Goal: Find contact information: Find contact information

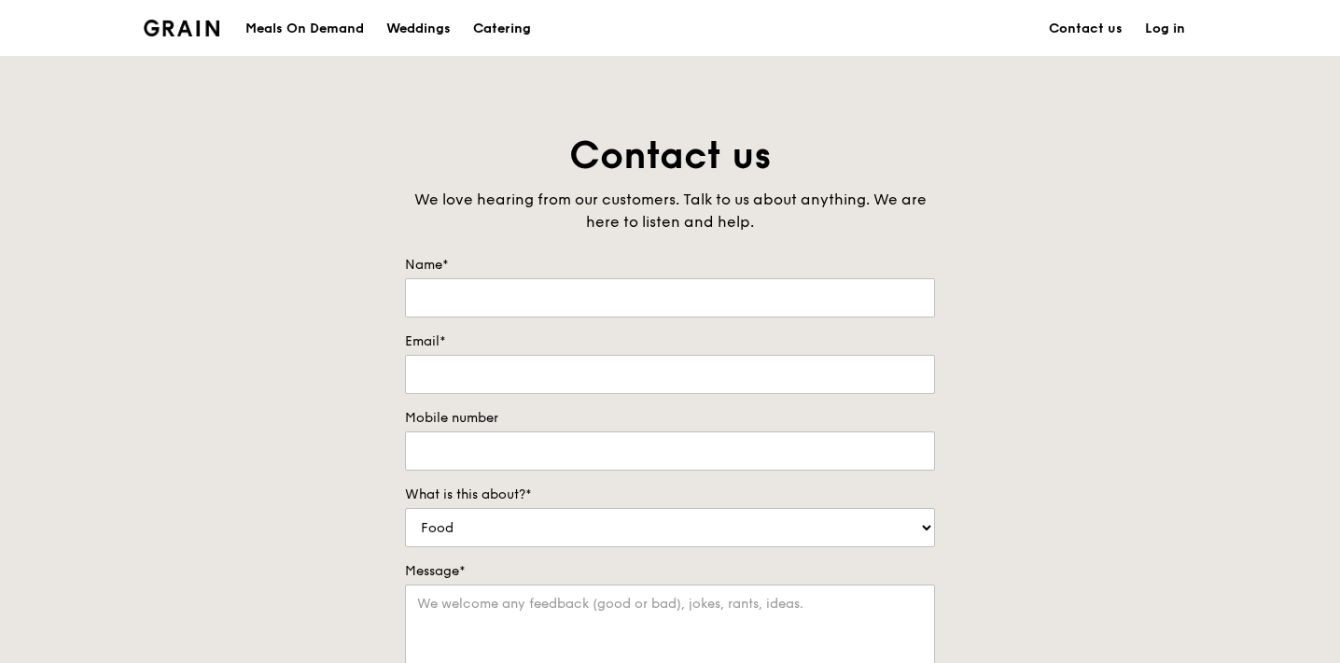
click at [482, 27] on div "Catering" at bounding box center [502, 29] width 58 height 56
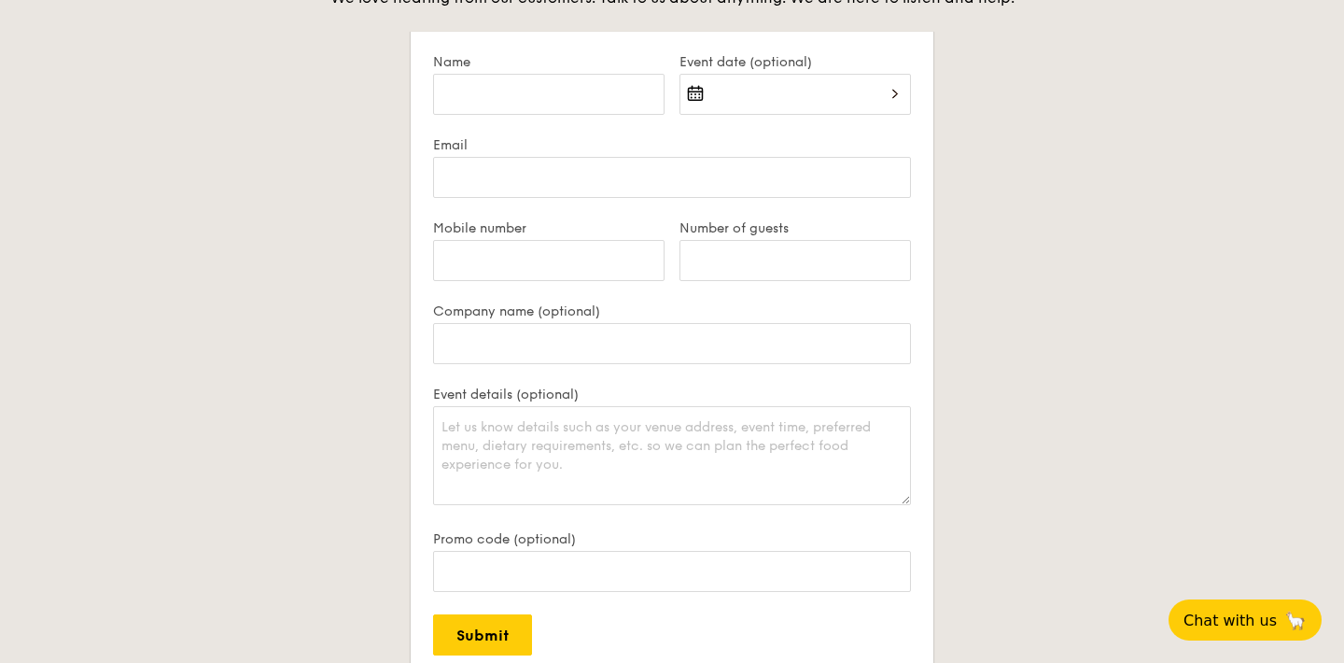
scroll to position [3678, 0]
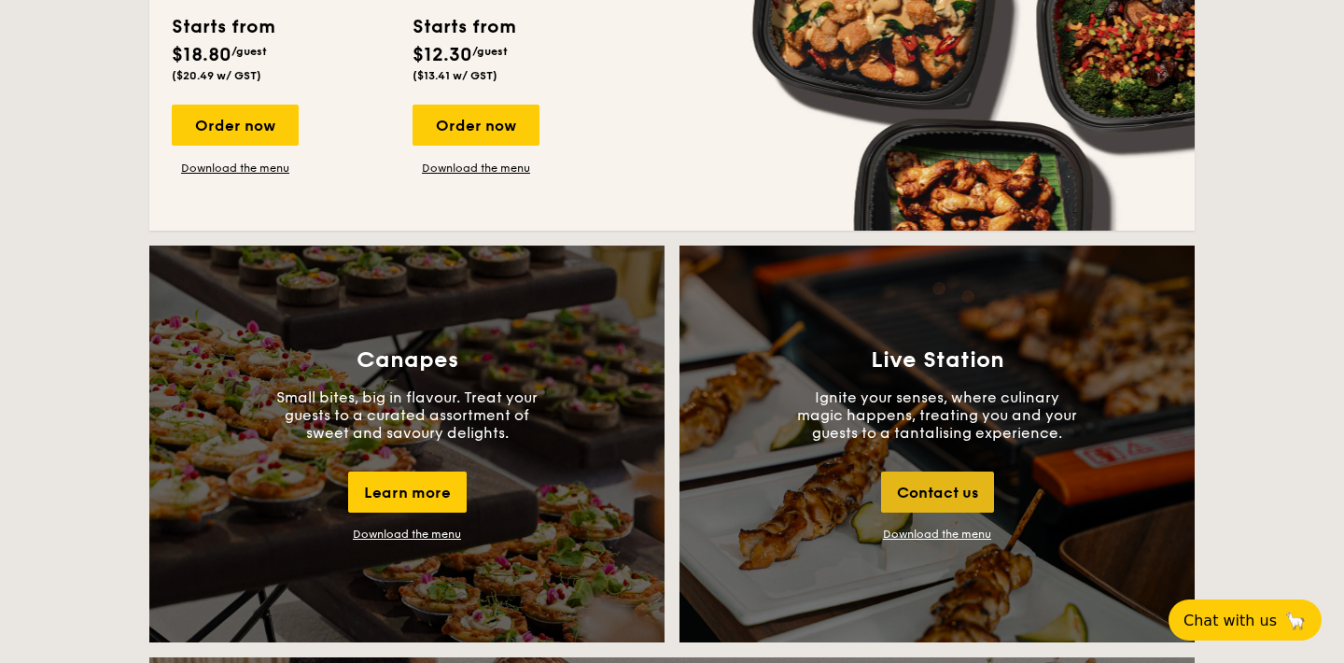
click at [954, 483] on div "Contact us" at bounding box center [937, 491] width 113 height 41
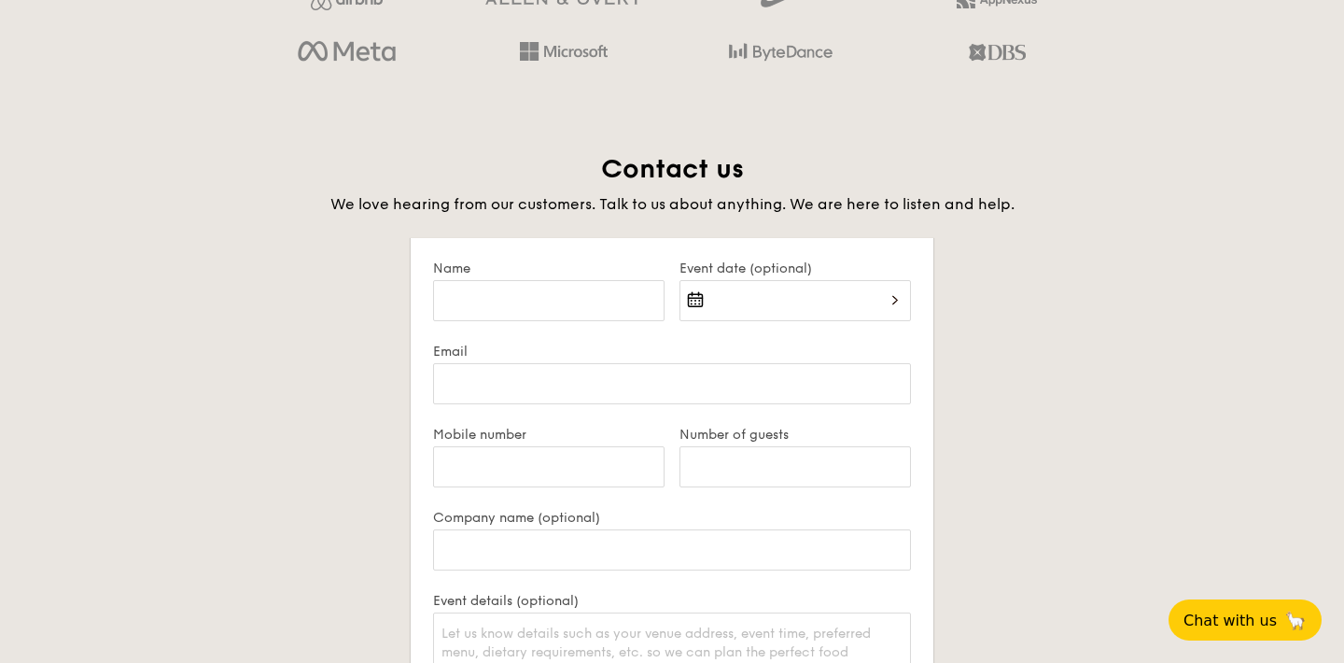
scroll to position [3441, 0]
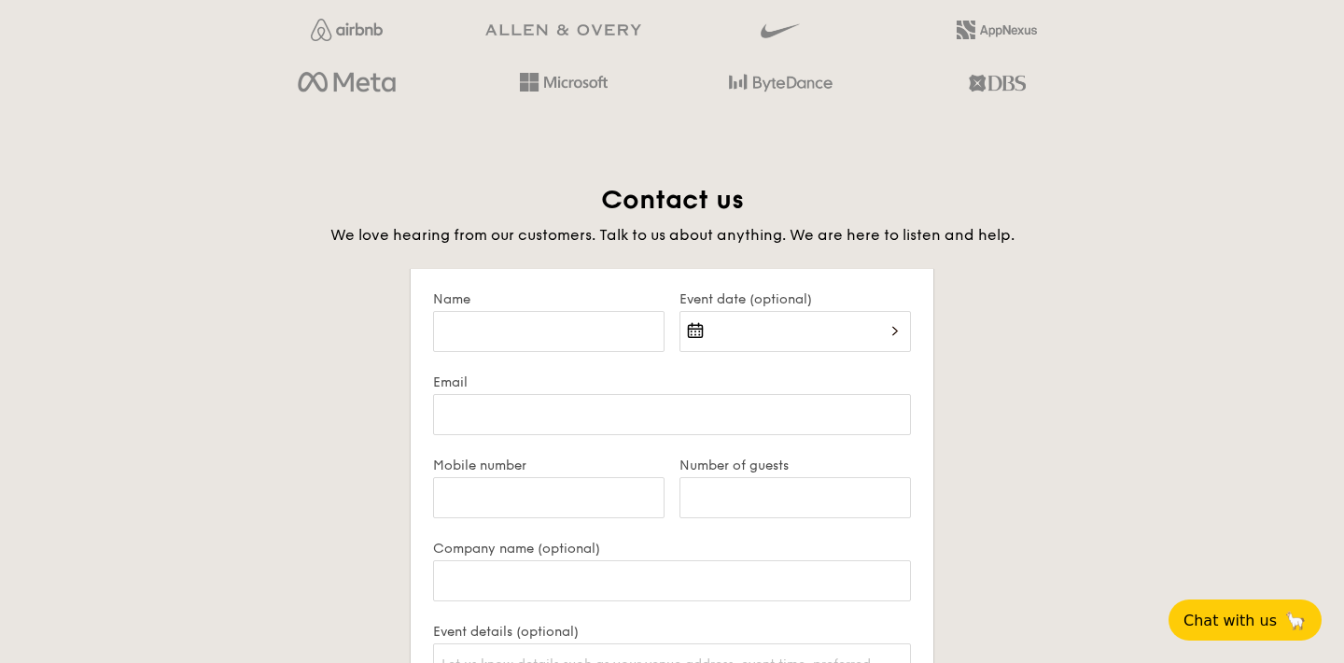
drag, startPoint x: 511, startPoint y: 201, endPoint x: 625, endPoint y: 299, distance: 150.9
click at [625, 299] on div "Contact us We love hearing from our customers. Talk to us about anything. We ar…" at bounding box center [671, 616] width 1045 height 866
click at [943, 255] on div "Contact us We love hearing from our customers. Talk to us about anything. We ar…" at bounding box center [671, 616] width 1045 height 866
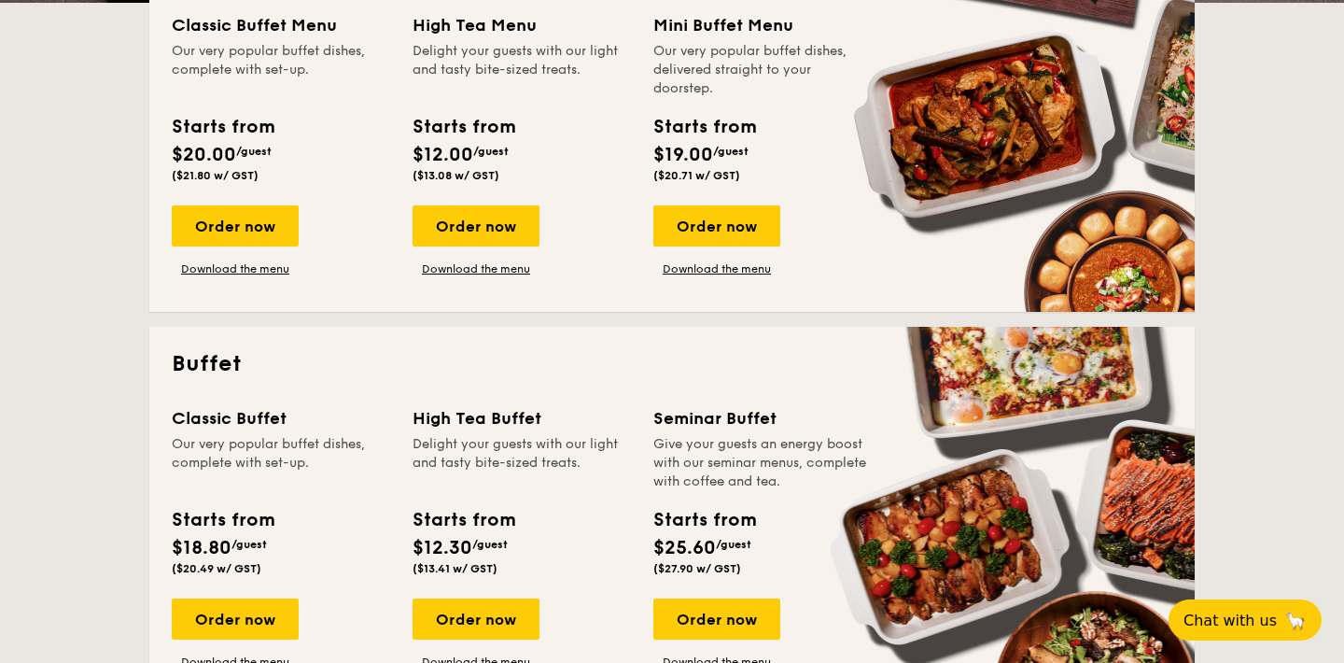
scroll to position [486, 0]
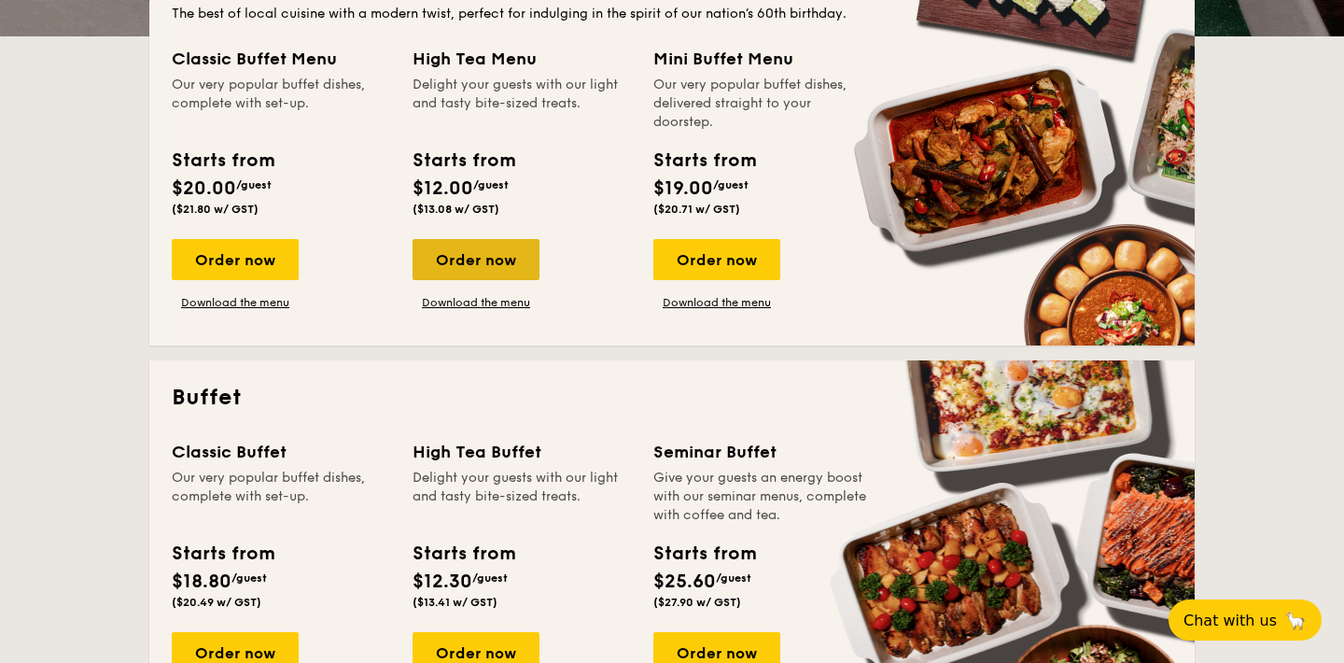
click at [482, 267] on div "Order now" at bounding box center [476, 259] width 127 height 41
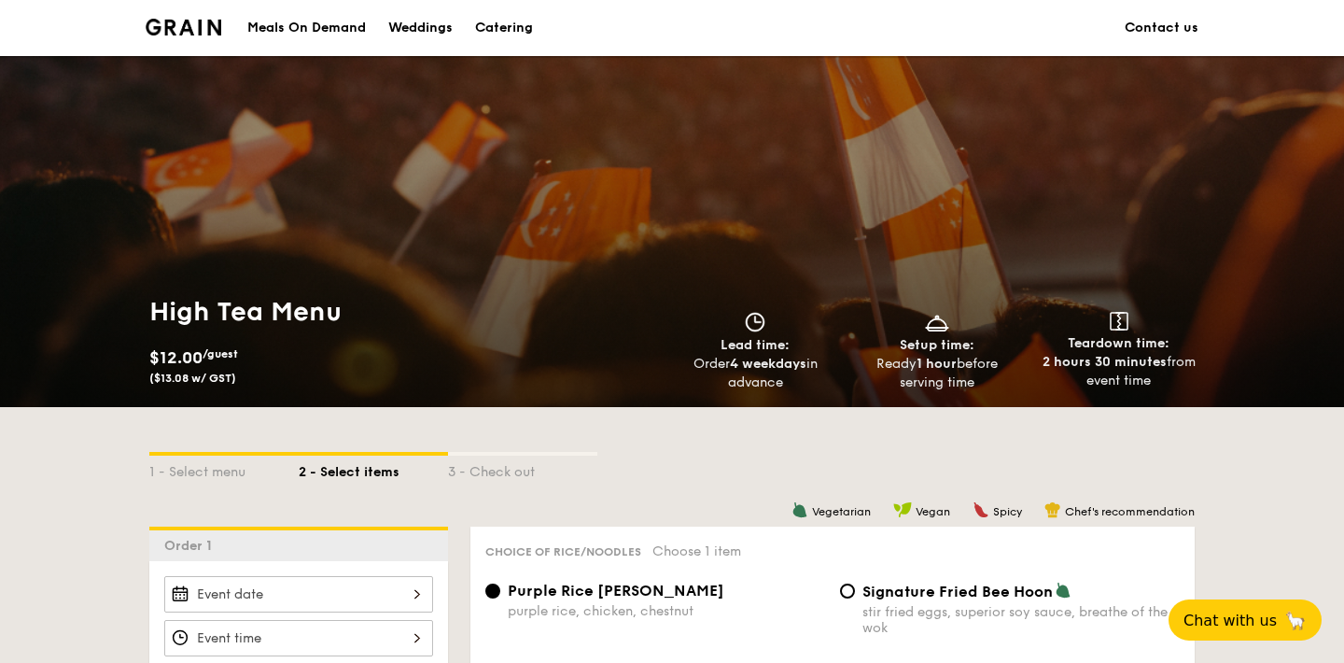
click at [539, 27] on link "Catering" at bounding box center [504, 28] width 80 height 56
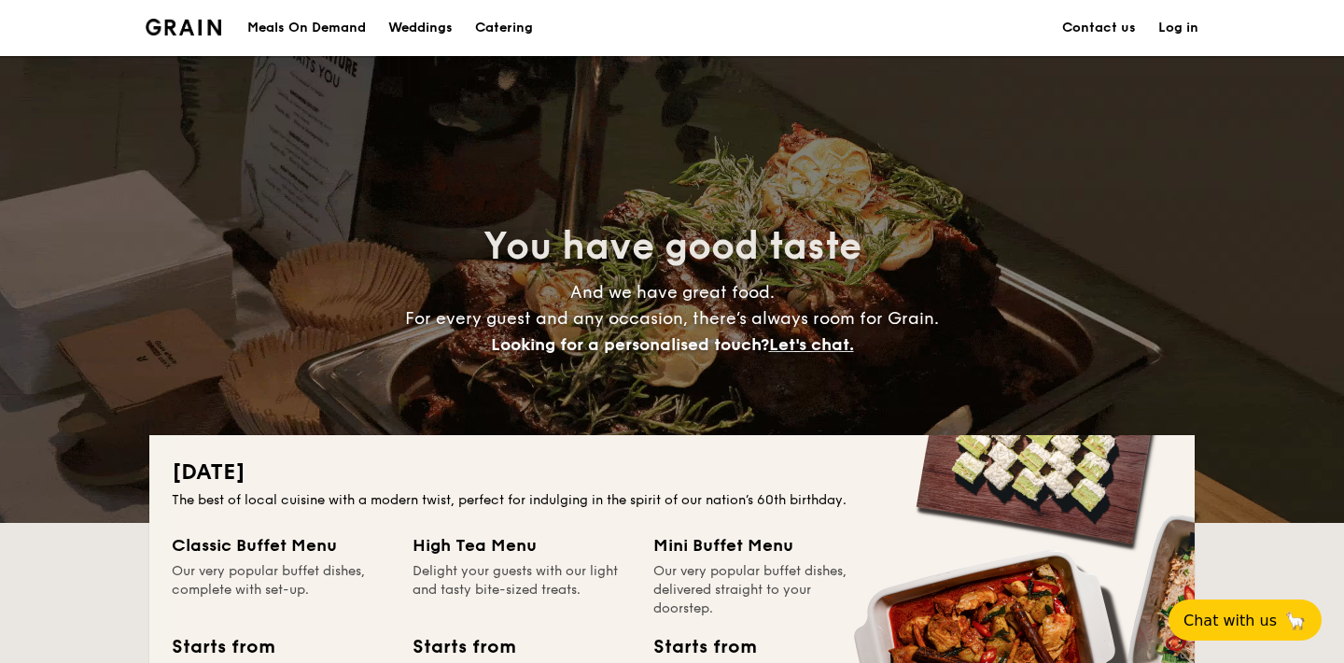
click at [1117, 35] on link "Contact us" at bounding box center [1099, 28] width 74 height 56
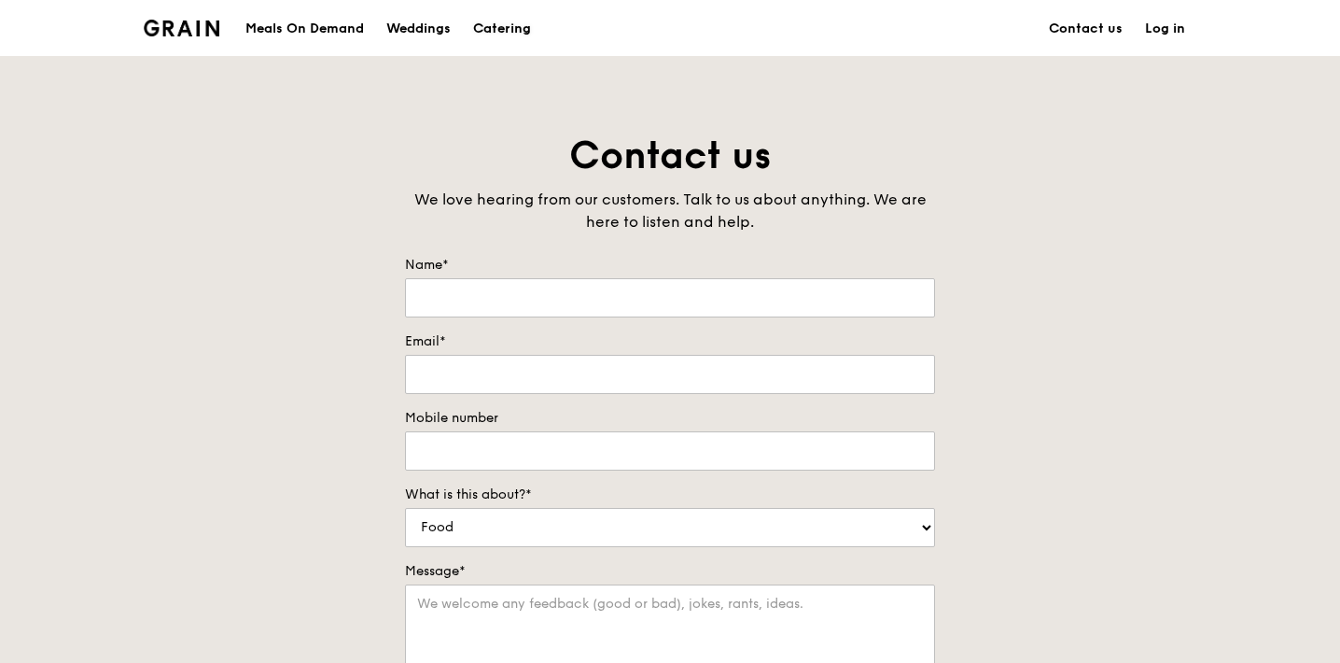
click at [499, 30] on div "Catering" at bounding box center [502, 29] width 58 height 56
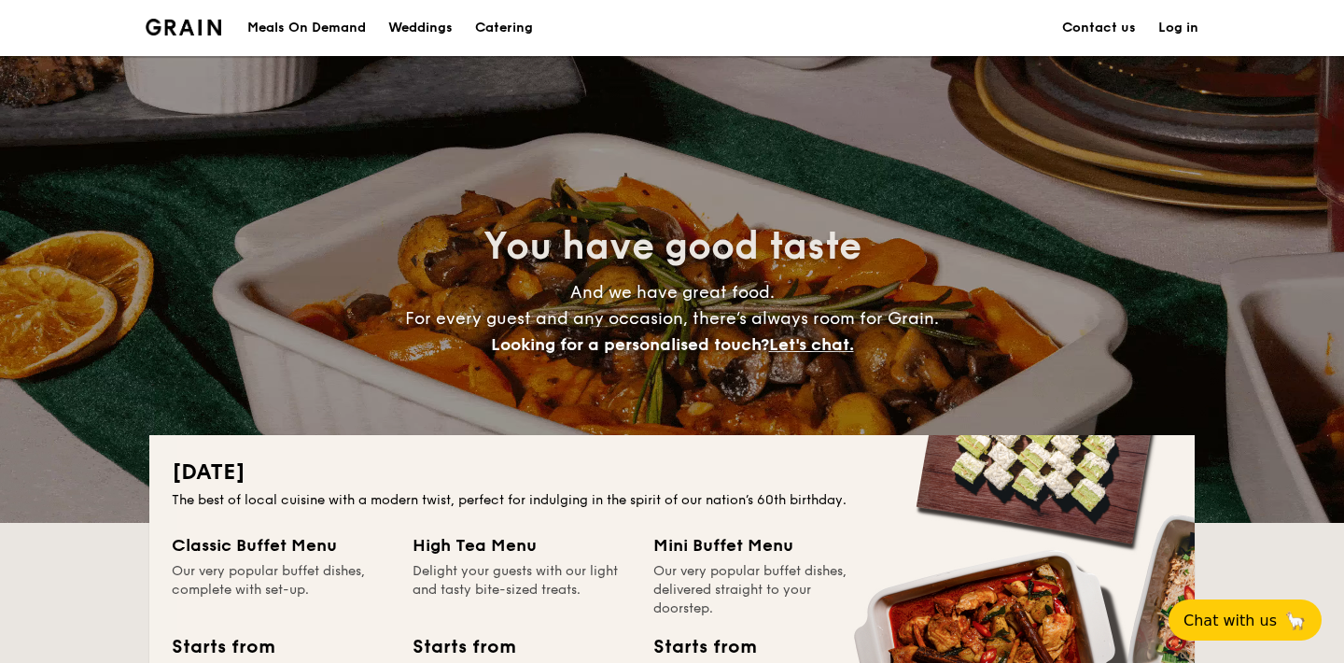
click at [1118, 28] on link "Contact us" at bounding box center [1099, 28] width 74 height 56
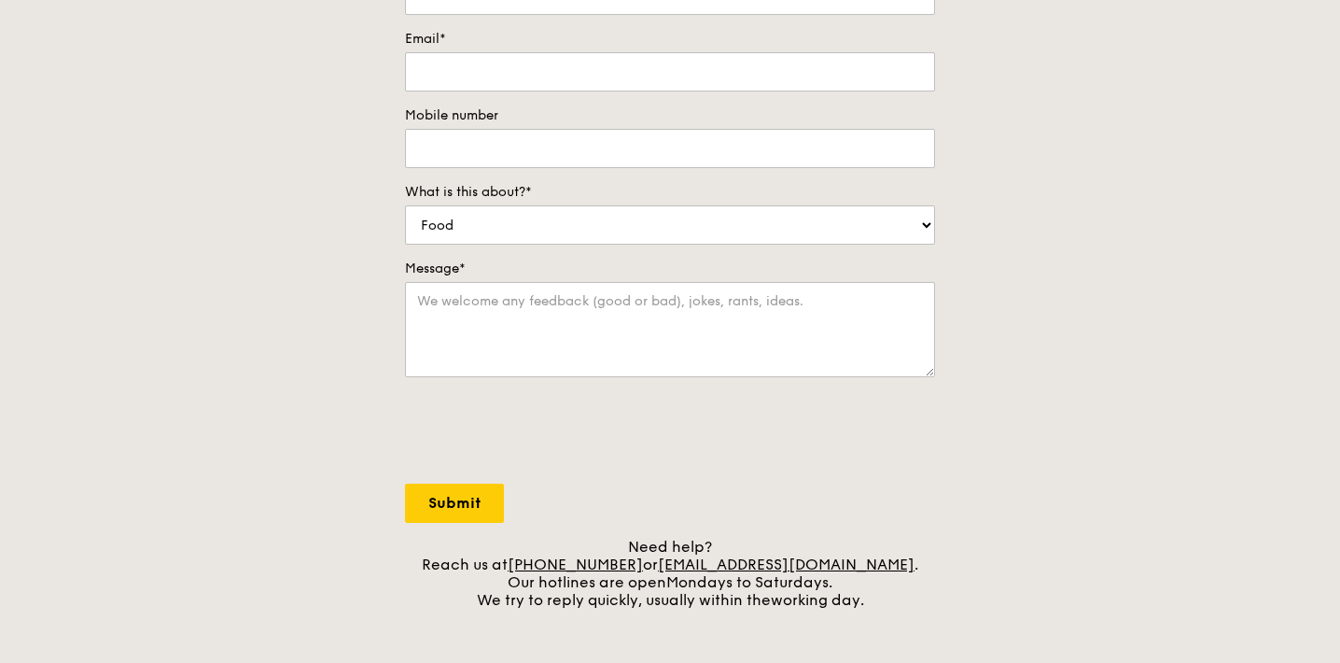
scroll to position [310, 0]
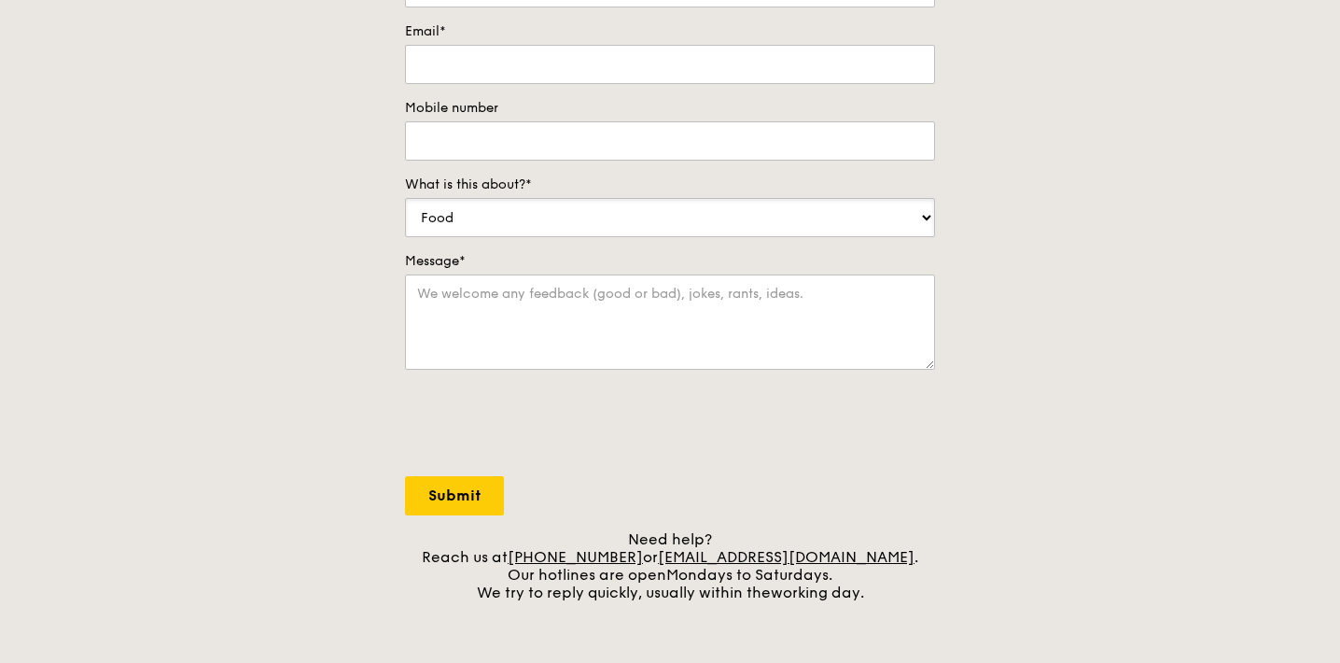
click at [872, 214] on select "Food Service Billing/Payment Catering Others" at bounding box center [670, 217] width 530 height 39
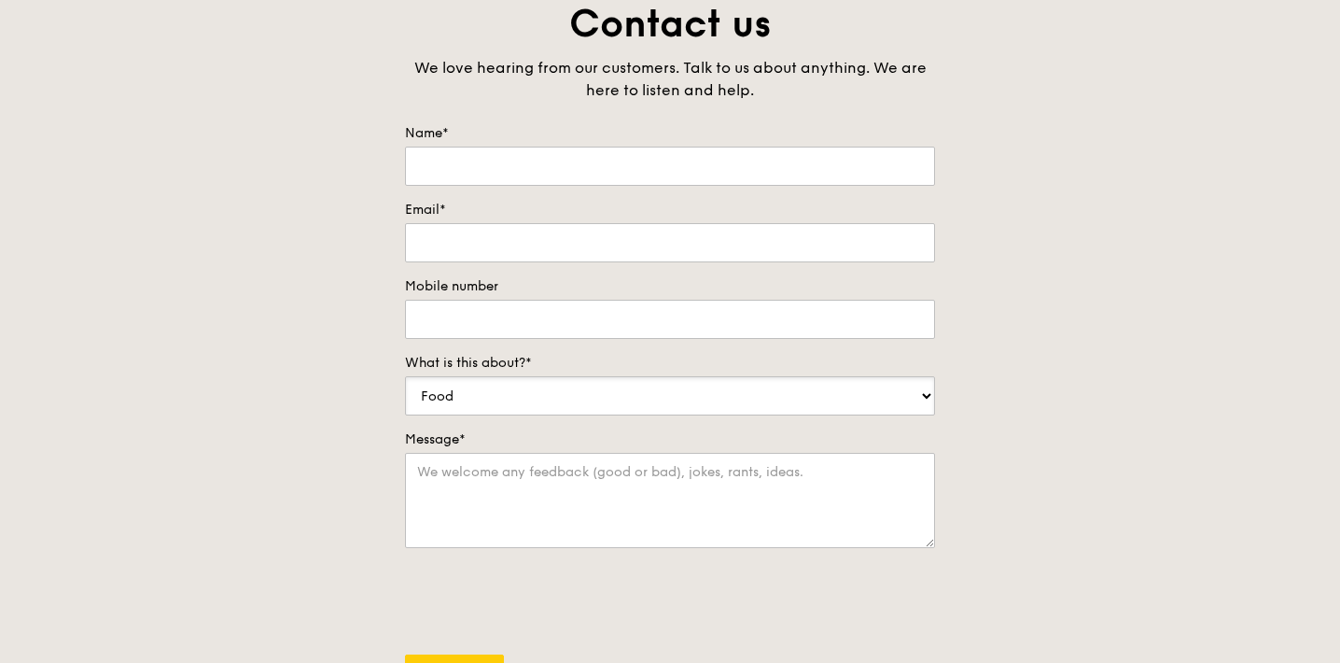
scroll to position [0, 0]
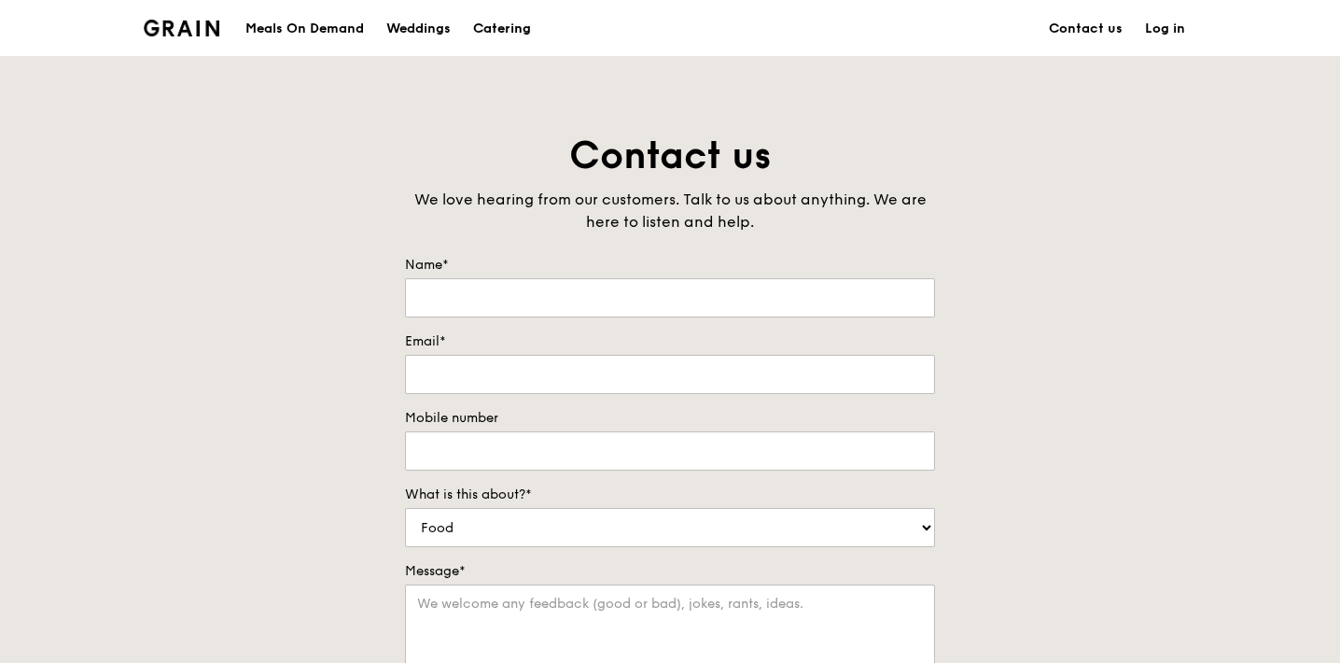
click at [509, 26] on div "Catering" at bounding box center [502, 29] width 58 height 56
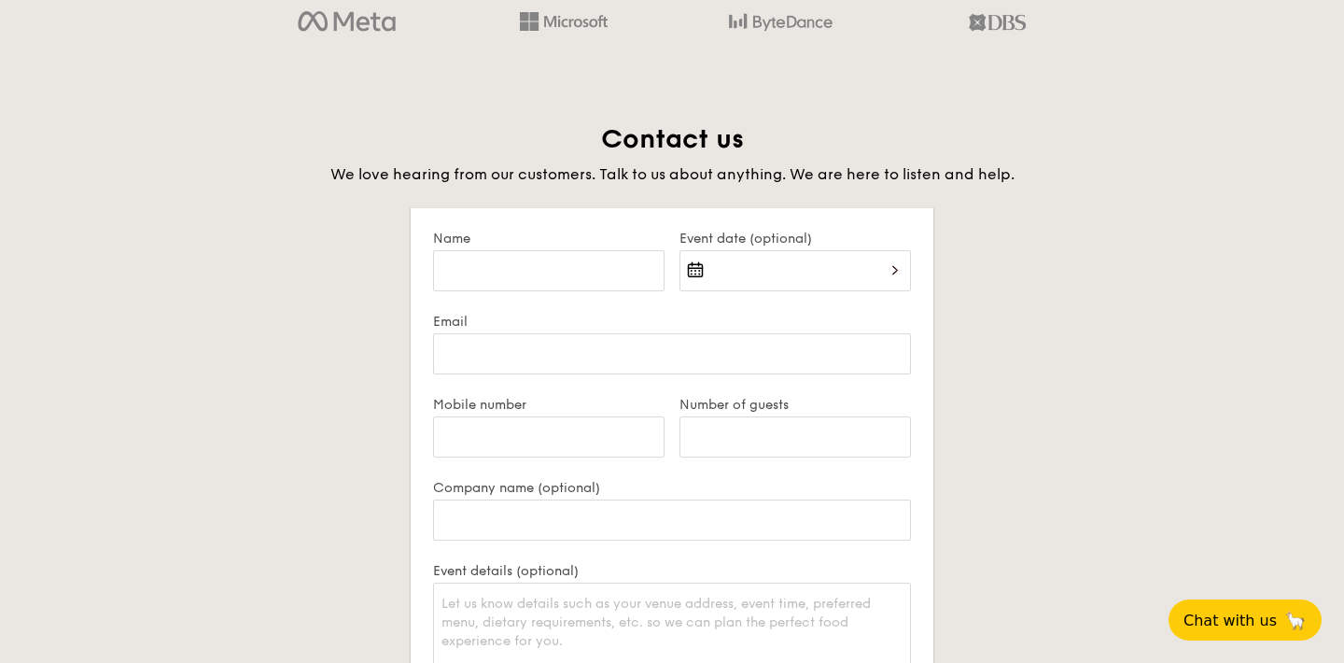
scroll to position [3500, 0]
drag, startPoint x: 606, startPoint y: 143, endPoint x: 922, endPoint y: 144, distance: 316.4
click at [922, 144] on h2 "Contact us" at bounding box center [671, 141] width 1045 height 34
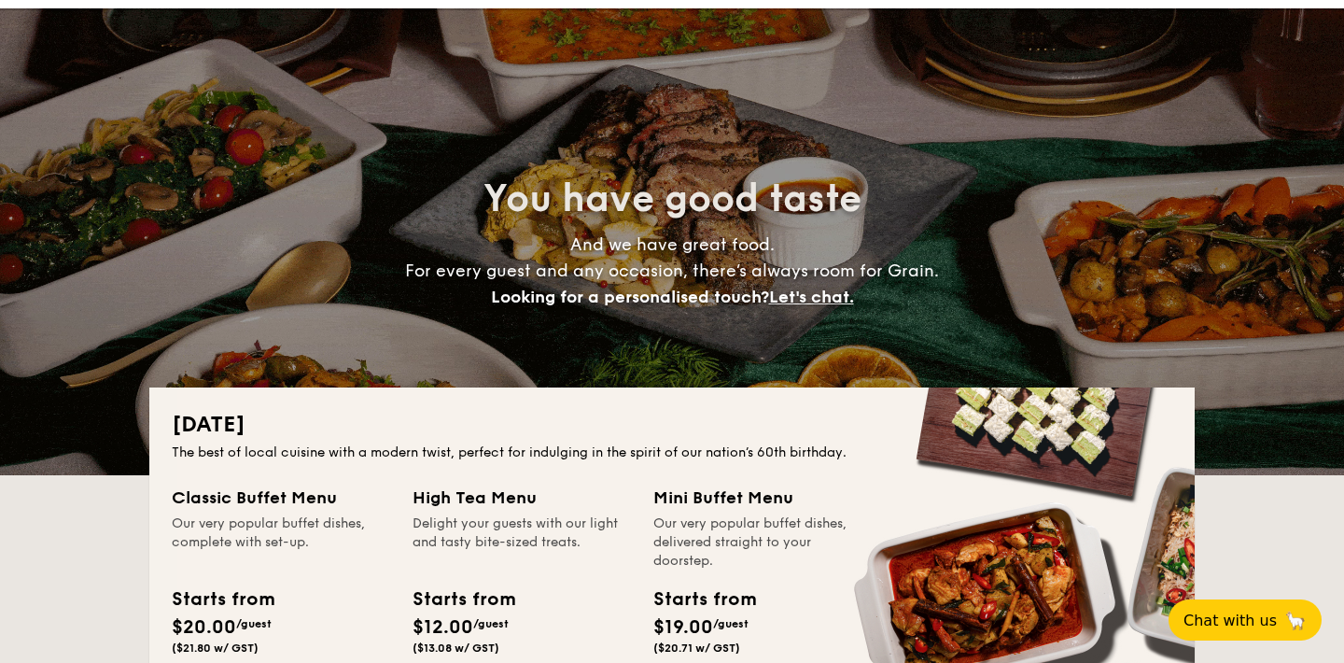
scroll to position [0, 0]
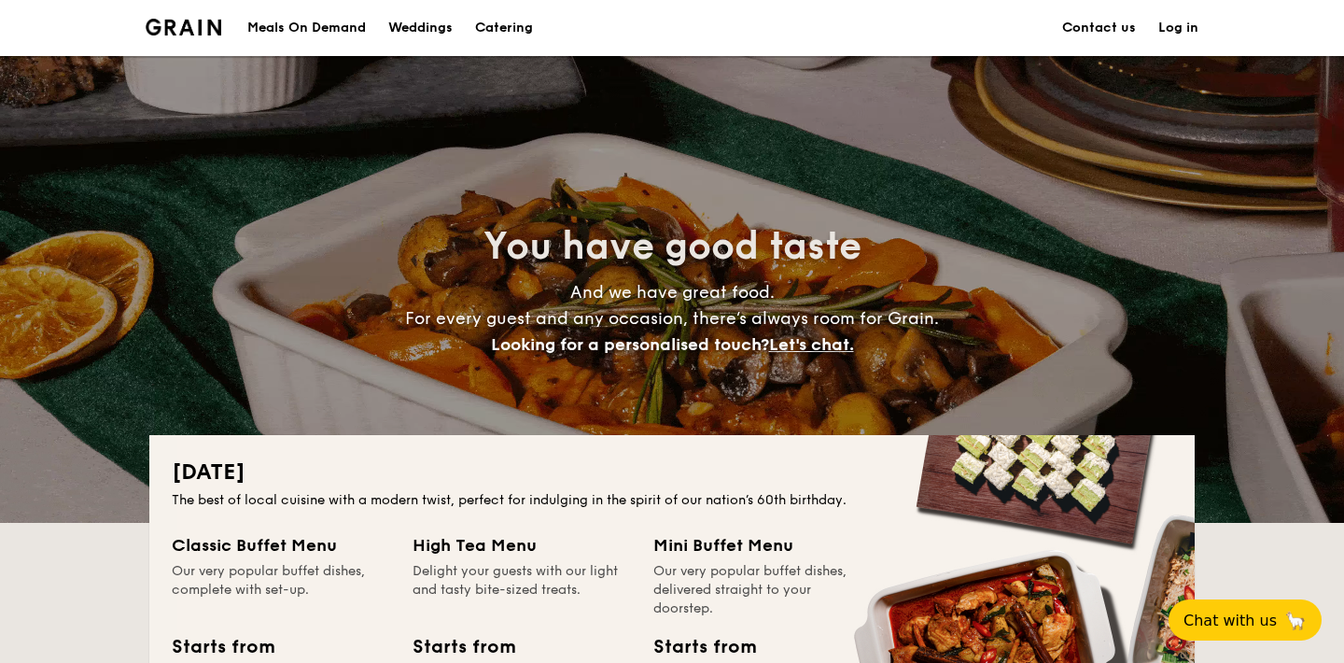
click at [1084, 41] on link "Contact us" at bounding box center [1099, 28] width 74 height 56
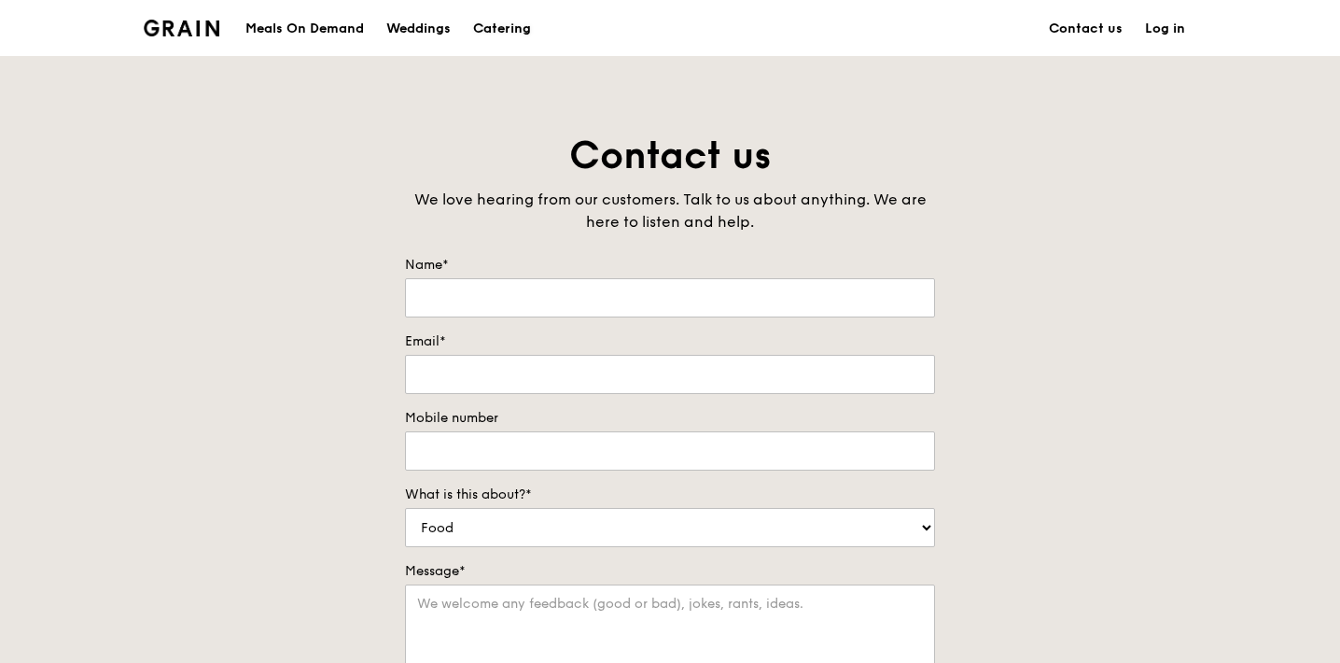
click at [510, 35] on div "Catering" at bounding box center [502, 29] width 58 height 56
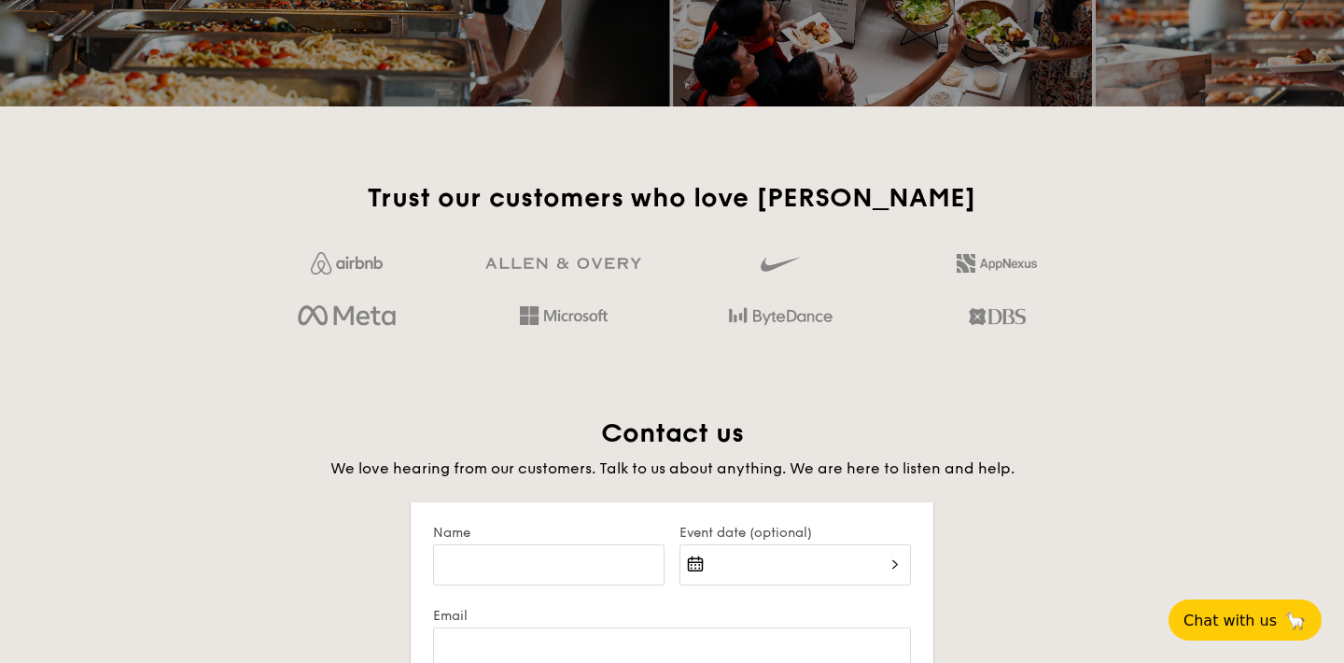
scroll to position [3227, 0]
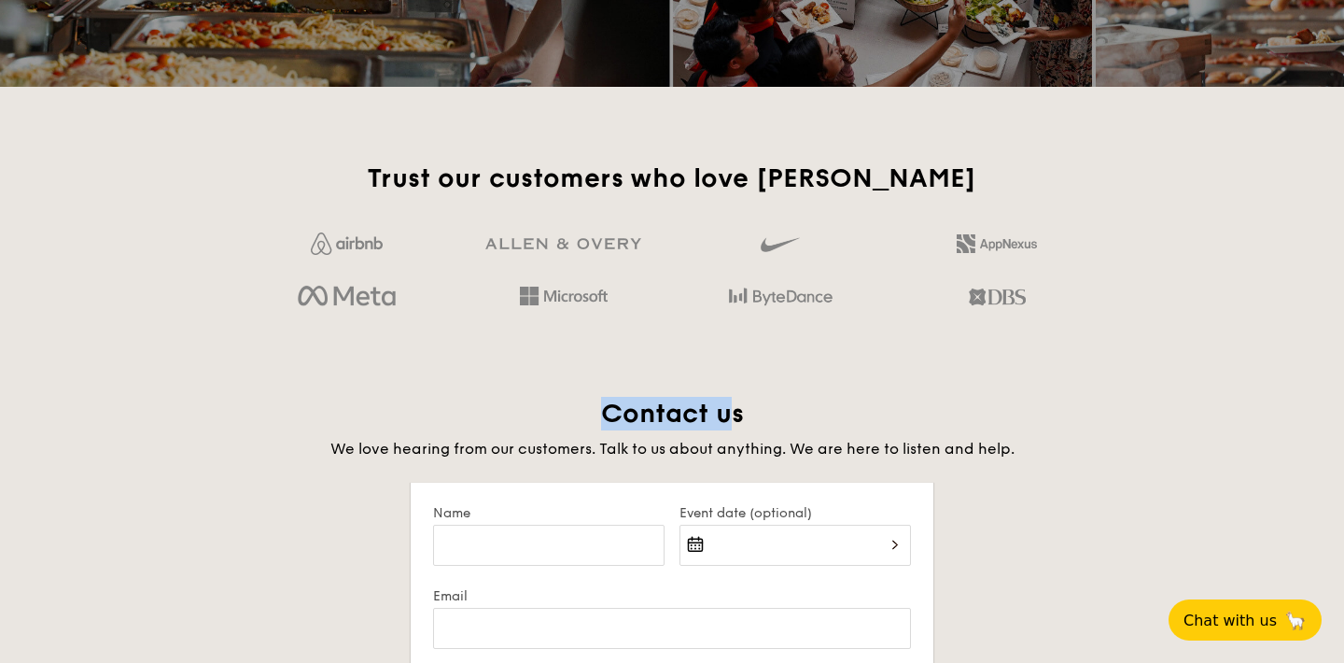
drag, startPoint x: 559, startPoint y: 399, endPoint x: 739, endPoint y: 422, distance: 181.5
click at [739, 422] on h2 "Contact us" at bounding box center [671, 414] width 1045 height 34
click at [744, 422] on h2 "Contact us" at bounding box center [671, 414] width 1045 height 34
drag, startPoint x: 763, startPoint y: 415, endPoint x: 530, endPoint y: 410, distance: 233.4
click at [530, 411] on h2 "Contact us" at bounding box center [671, 414] width 1045 height 34
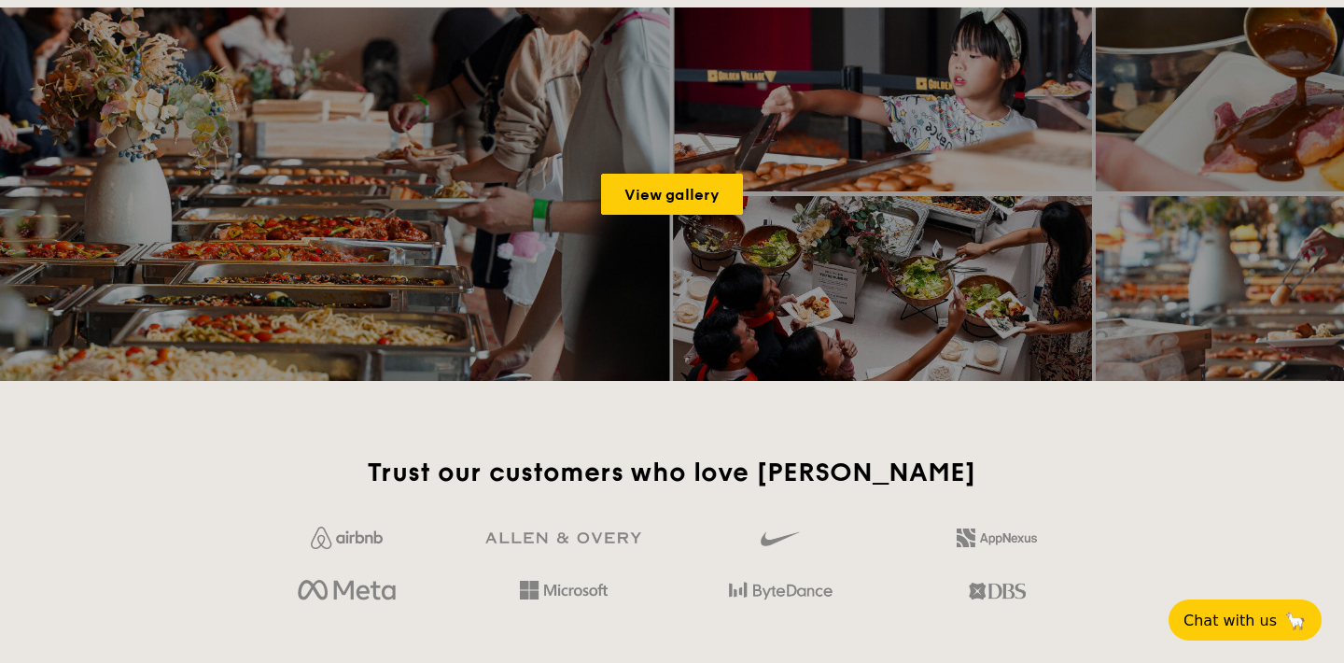
scroll to position [3290, 0]
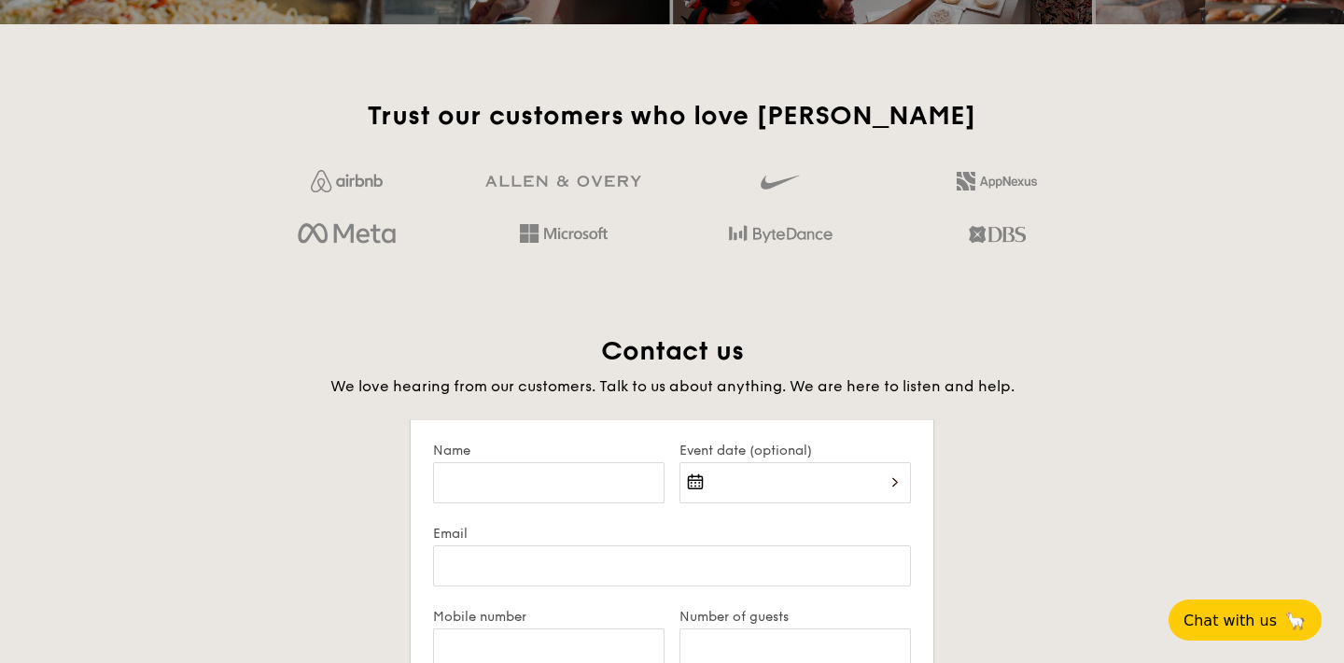
click at [687, 391] on span "We love hearing from our customers. Talk to us about anything. We are here to l…" at bounding box center [672, 386] width 684 height 18
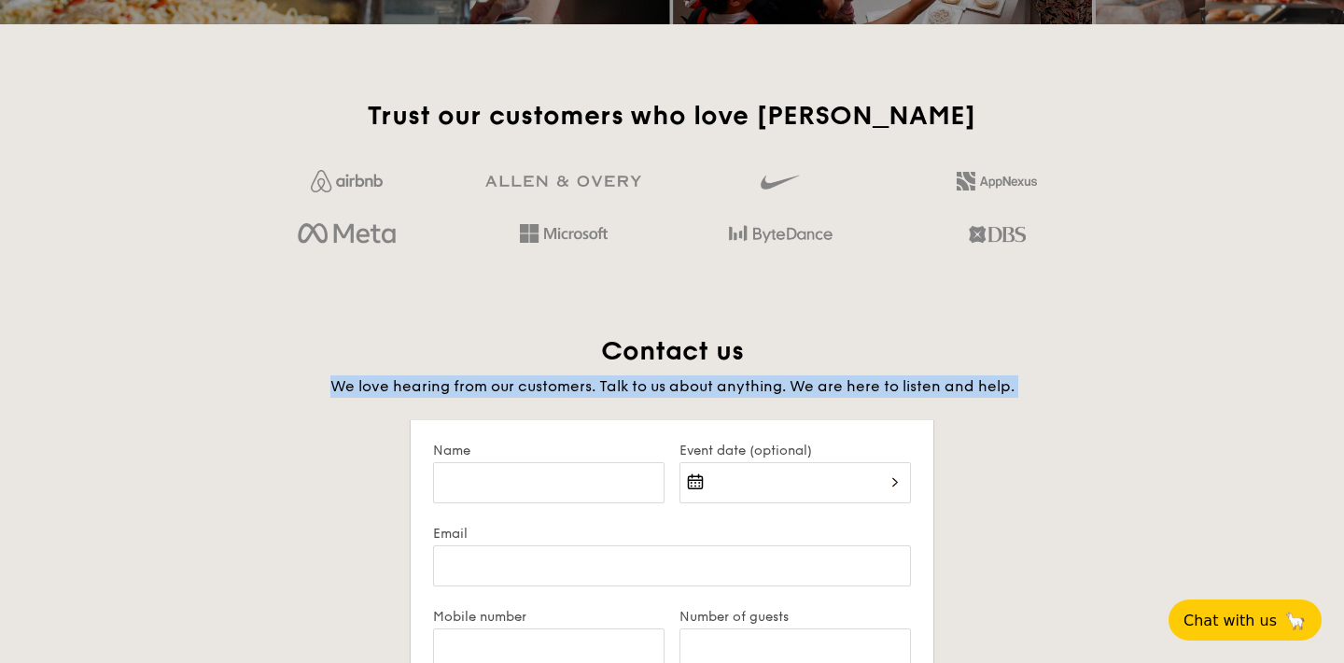
click at [687, 391] on span "We love hearing from our customers. Talk to us about anything. We are here to l…" at bounding box center [672, 386] width 684 height 18
drag, startPoint x: 591, startPoint y: 357, endPoint x: 1073, endPoint y: 389, distance: 483.6
click at [1073, 389] on div "Contact us We love hearing from our customers. Talk to us about anything. We ar…" at bounding box center [671, 365] width 1045 height 63
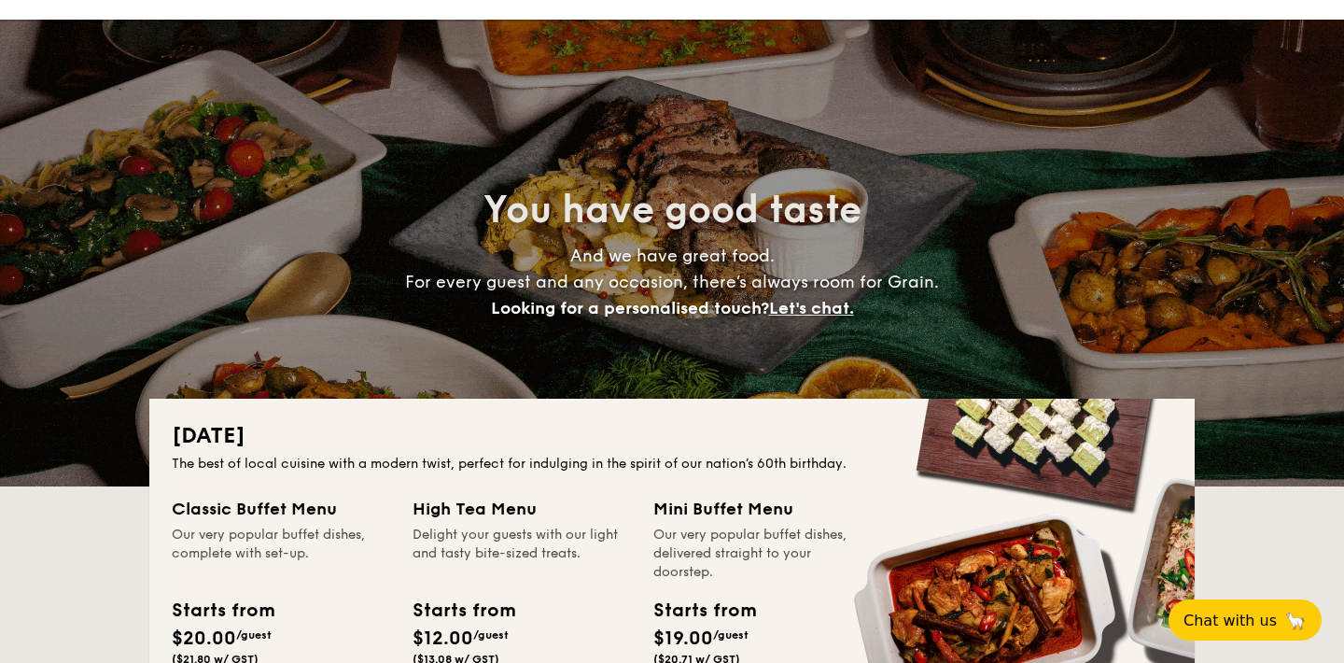
scroll to position [0, 0]
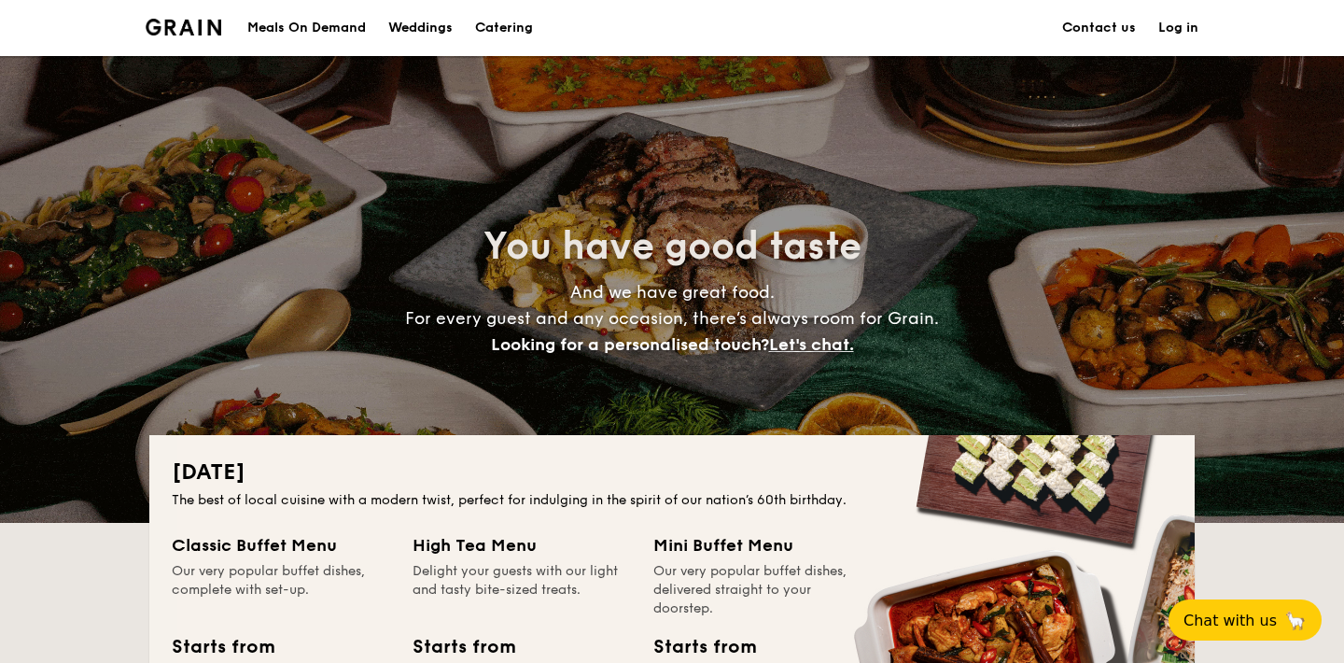
click at [525, 28] on h1 "Catering" at bounding box center [504, 28] width 58 height 56
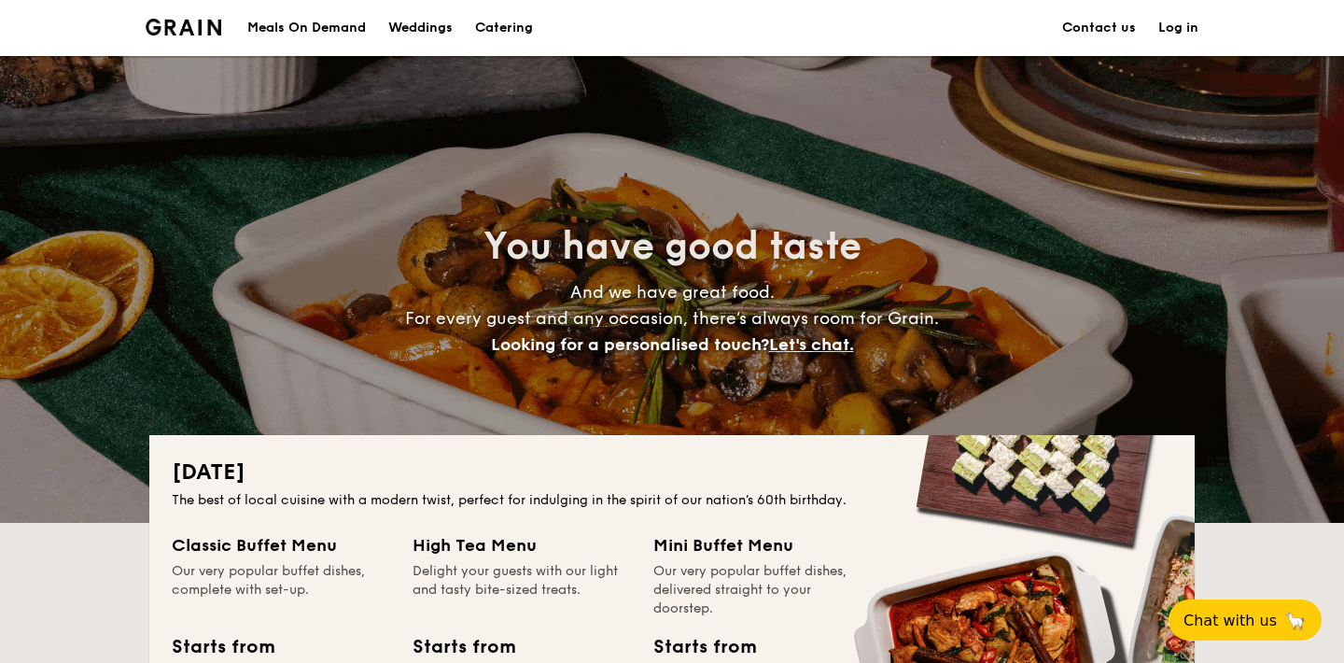
click at [1091, 27] on link "Contact us" at bounding box center [1099, 28] width 74 height 56
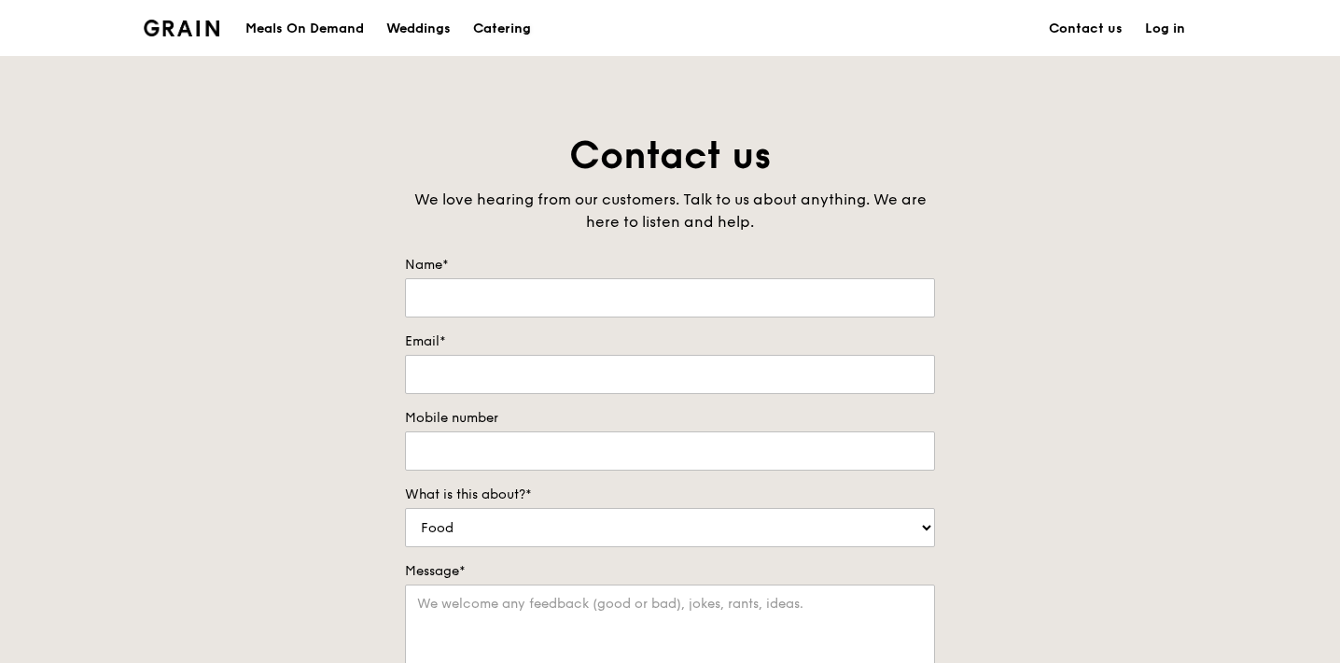
click at [502, 34] on div "Catering" at bounding box center [502, 29] width 58 height 56
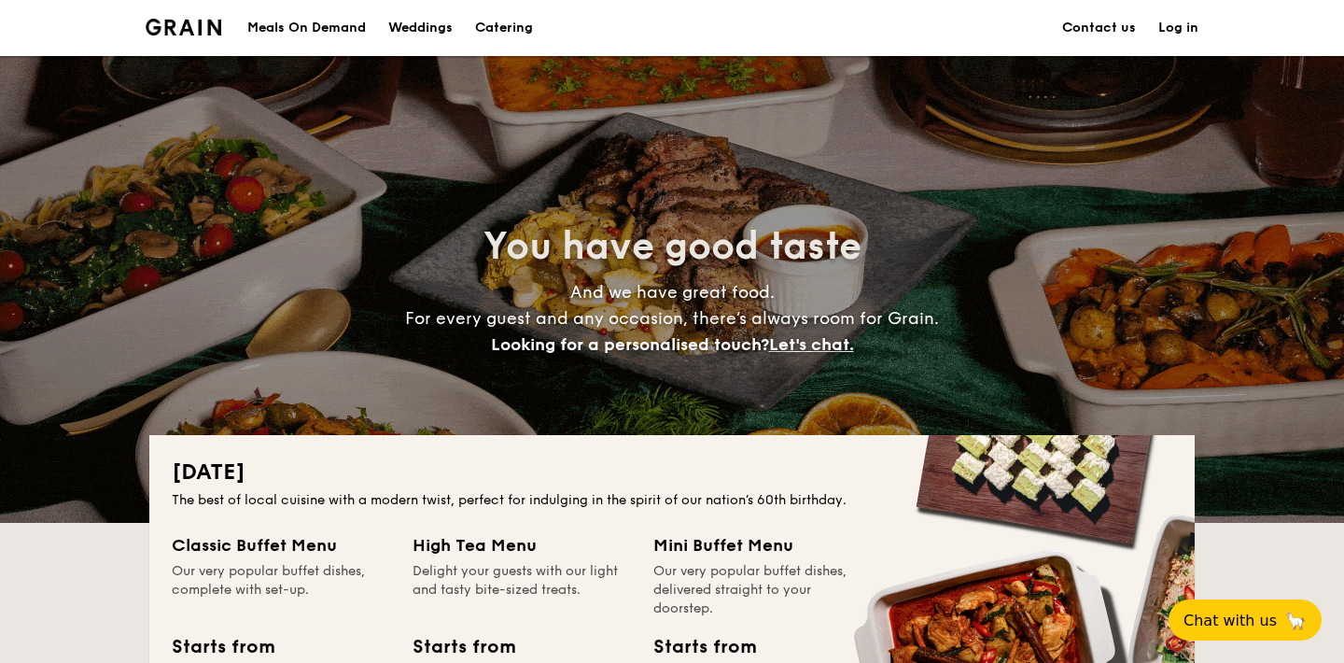
click at [1116, 32] on link "Contact us" at bounding box center [1099, 28] width 74 height 56
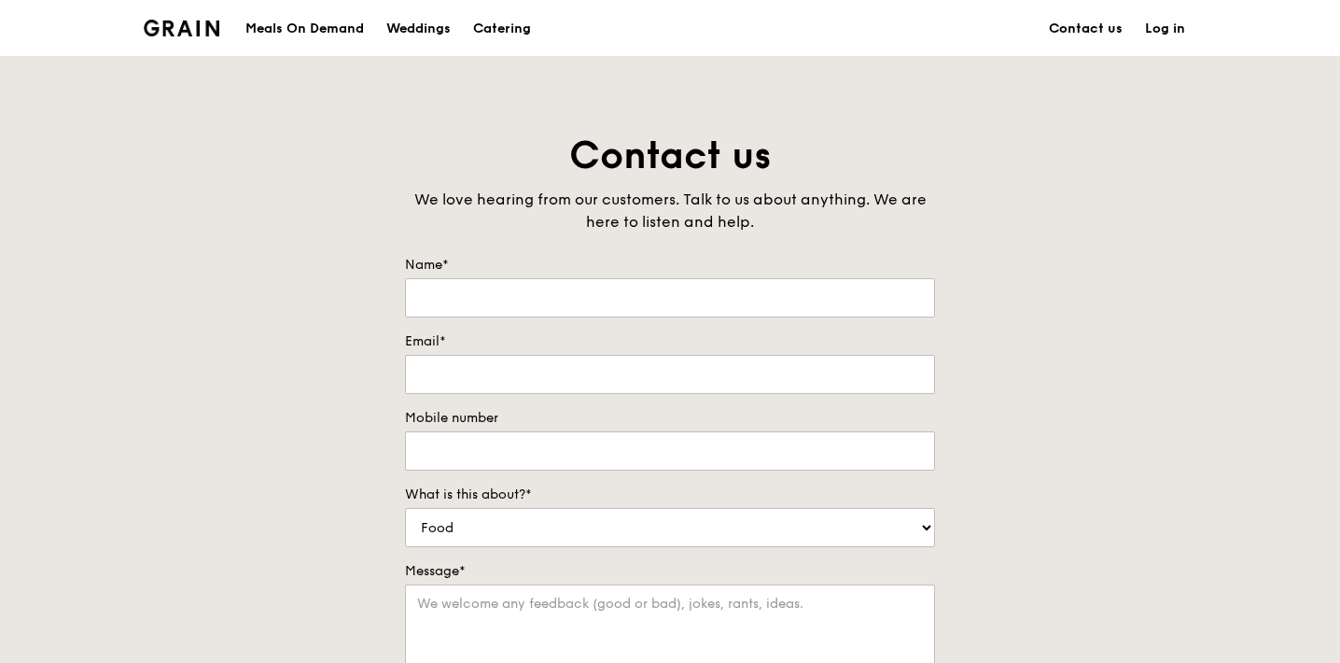
click at [1068, 21] on link "Contact us" at bounding box center [1086, 29] width 96 height 56
click at [192, 22] on img at bounding box center [182, 28] width 76 height 17
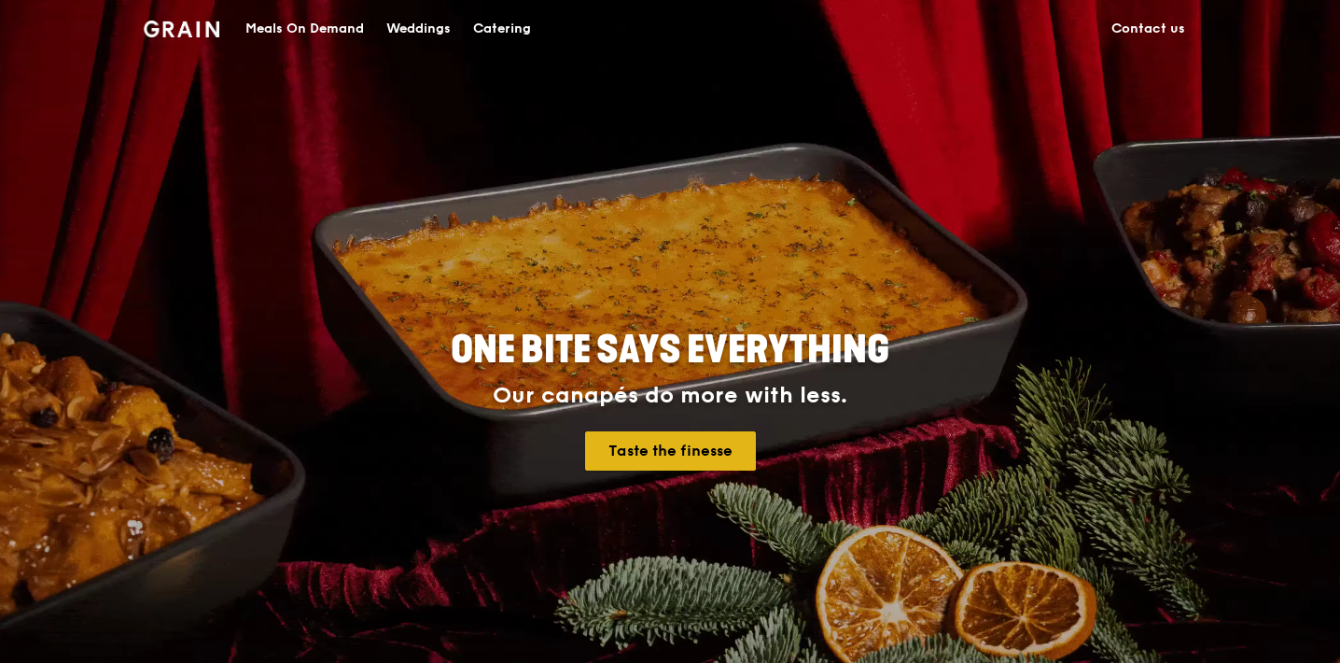
click at [650, 457] on link "Taste the finesse" at bounding box center [670, 450] width 171 height 39
